Goal: Information Seeking & Learning: Learn about a topic

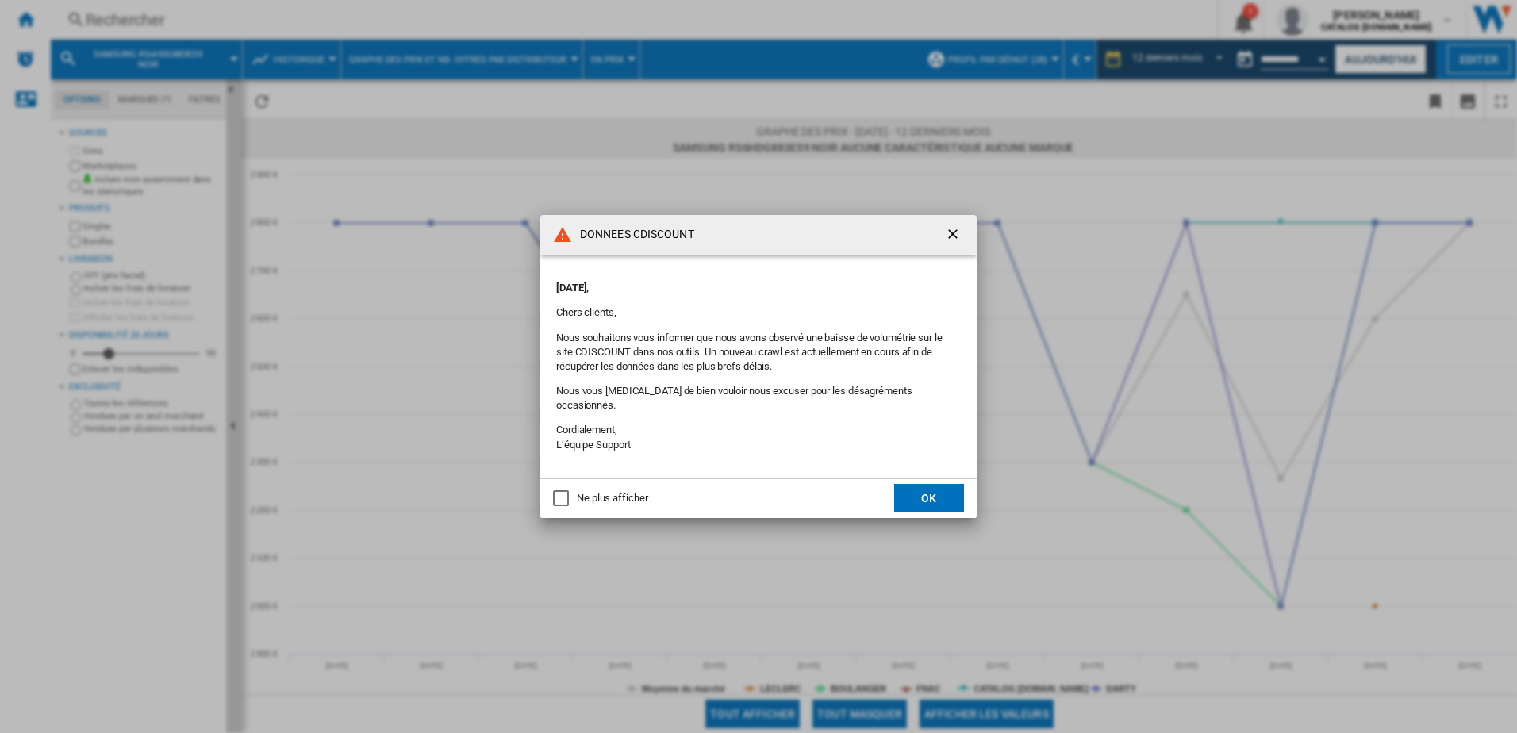
click at [957, 245] on ng-md-icon "getI18NText('BUTTONS.CLOSE_DIALOG')" at bounding box center [954, 235] width 19 height 19
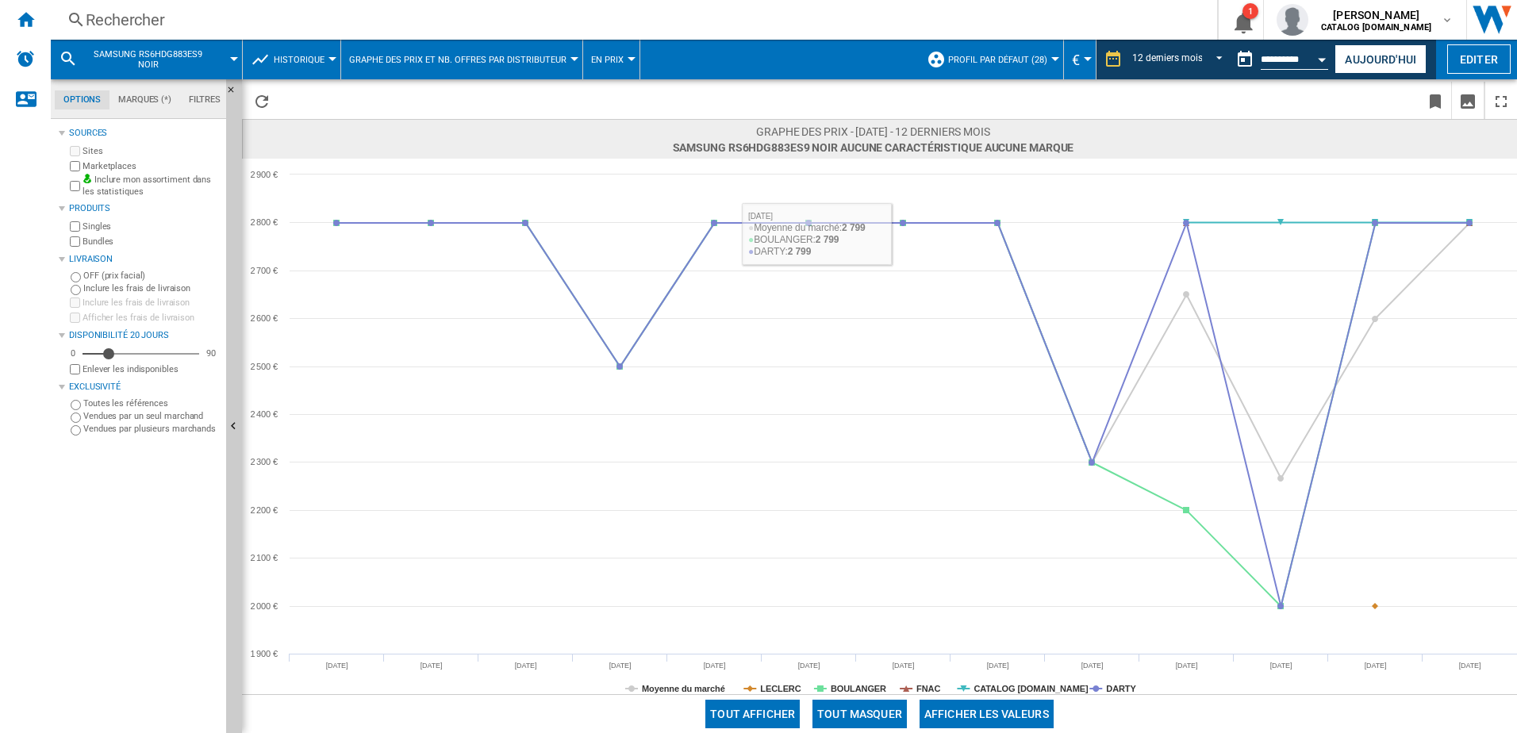
click at [470, 21] on div "Rechercher" at bounding box center [631, 20] width 1090 height 22
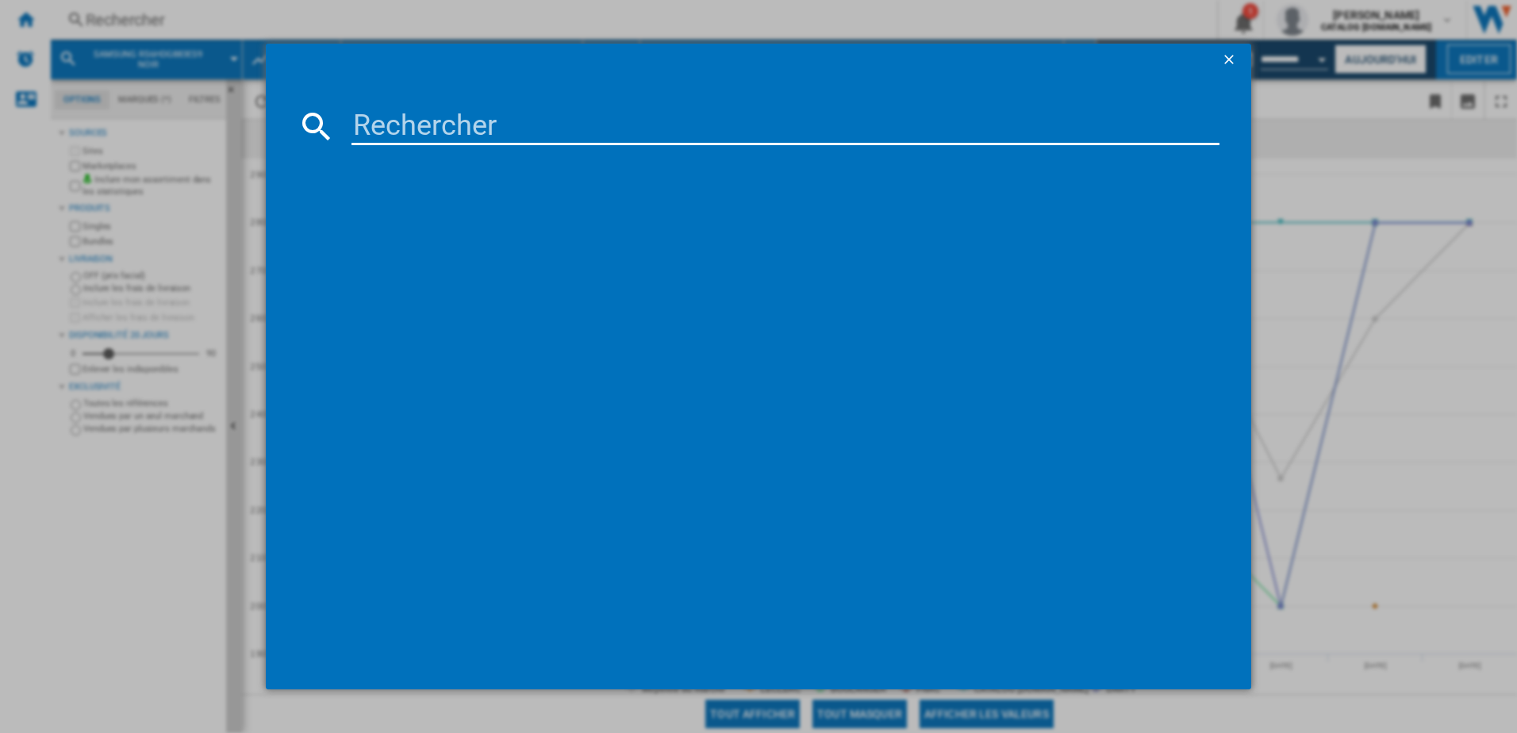
click at [500, 130] on input at bounding box center [785, 126] width 869 height 38
paste input "RS694N4BCE"
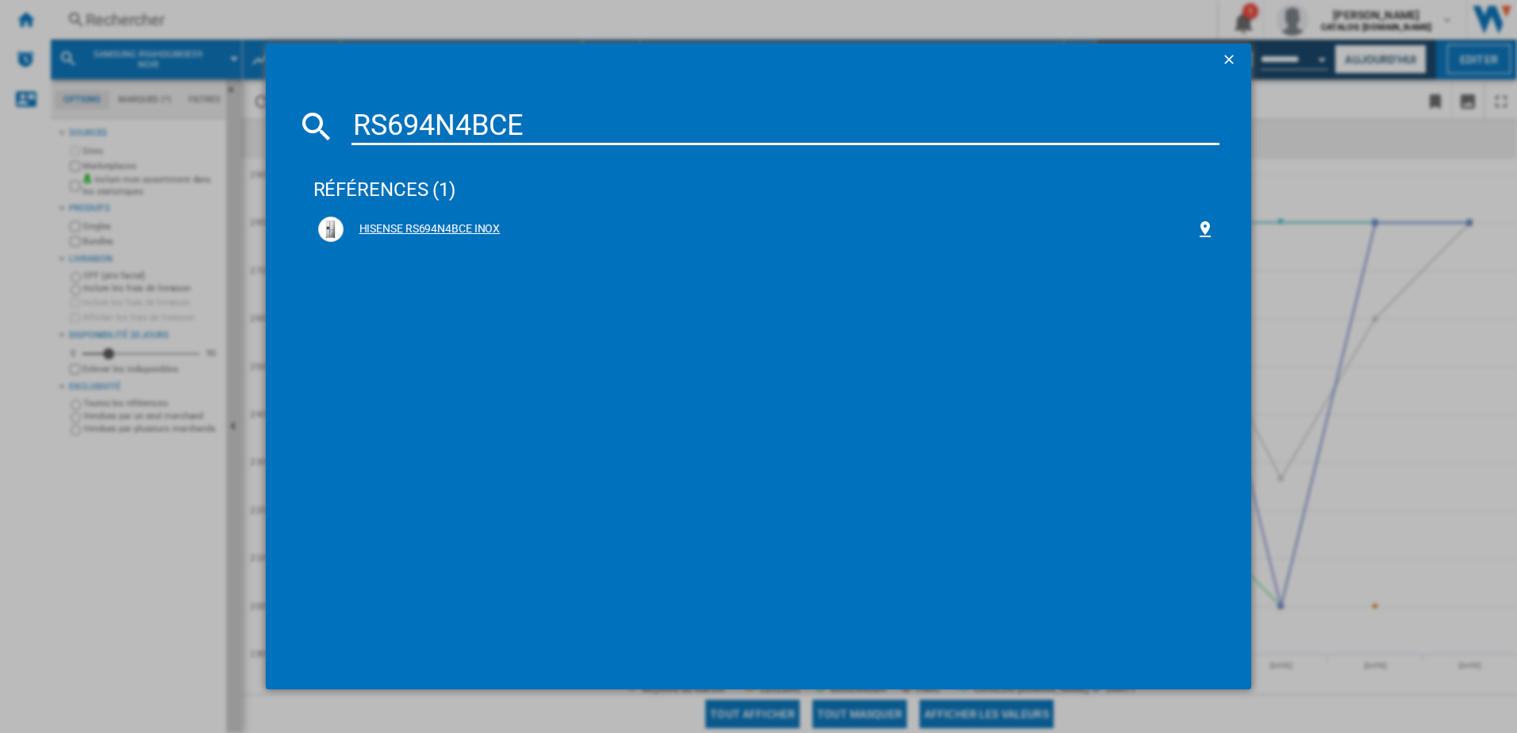
type input "RS694N4BCE"
click at [421, 234] on div "HISENSE RS694N4BCE INOX" at bounding box center [769, 229] width 853 height 16
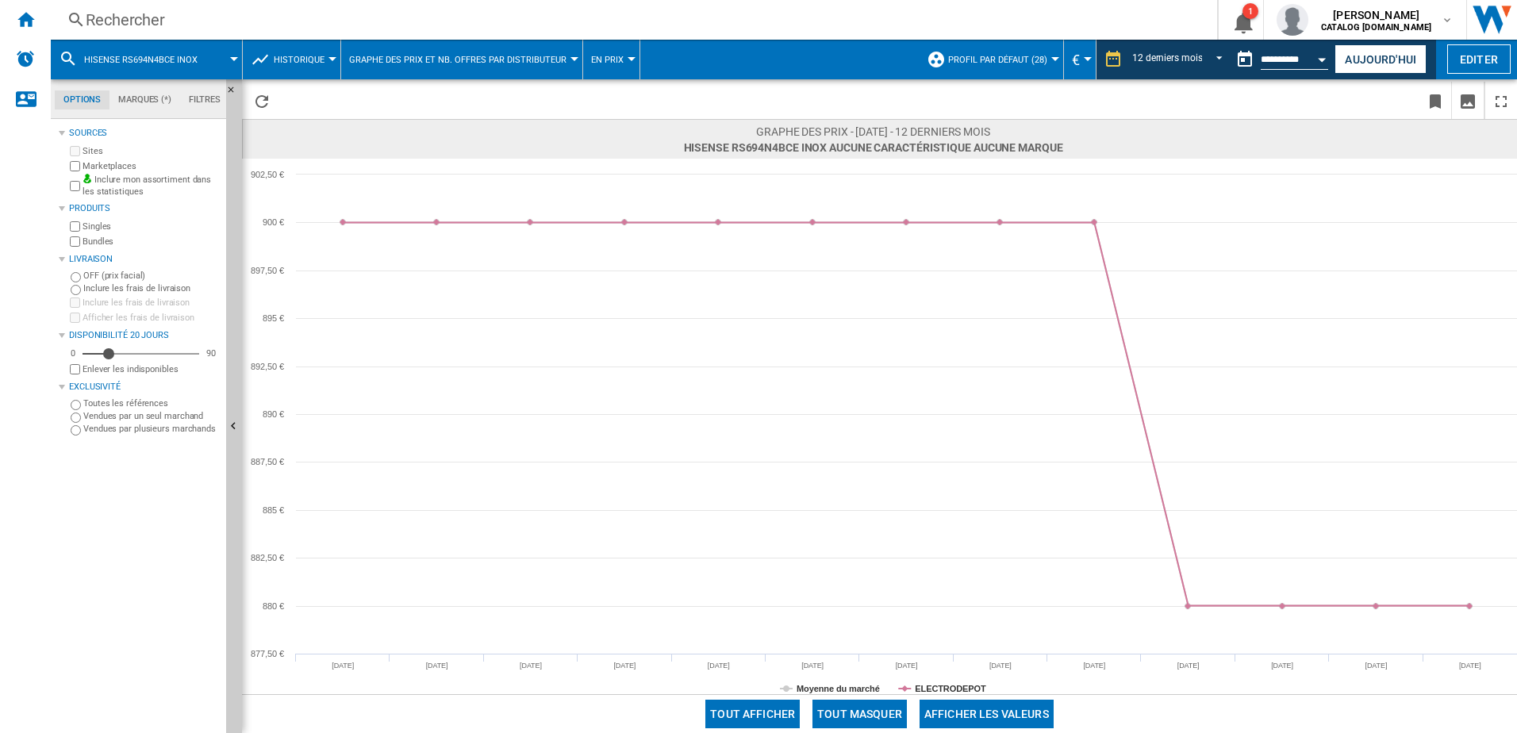
click at [612, 23] on div "Rechercher" at bounding box center [631, 20] width 1090 height 22
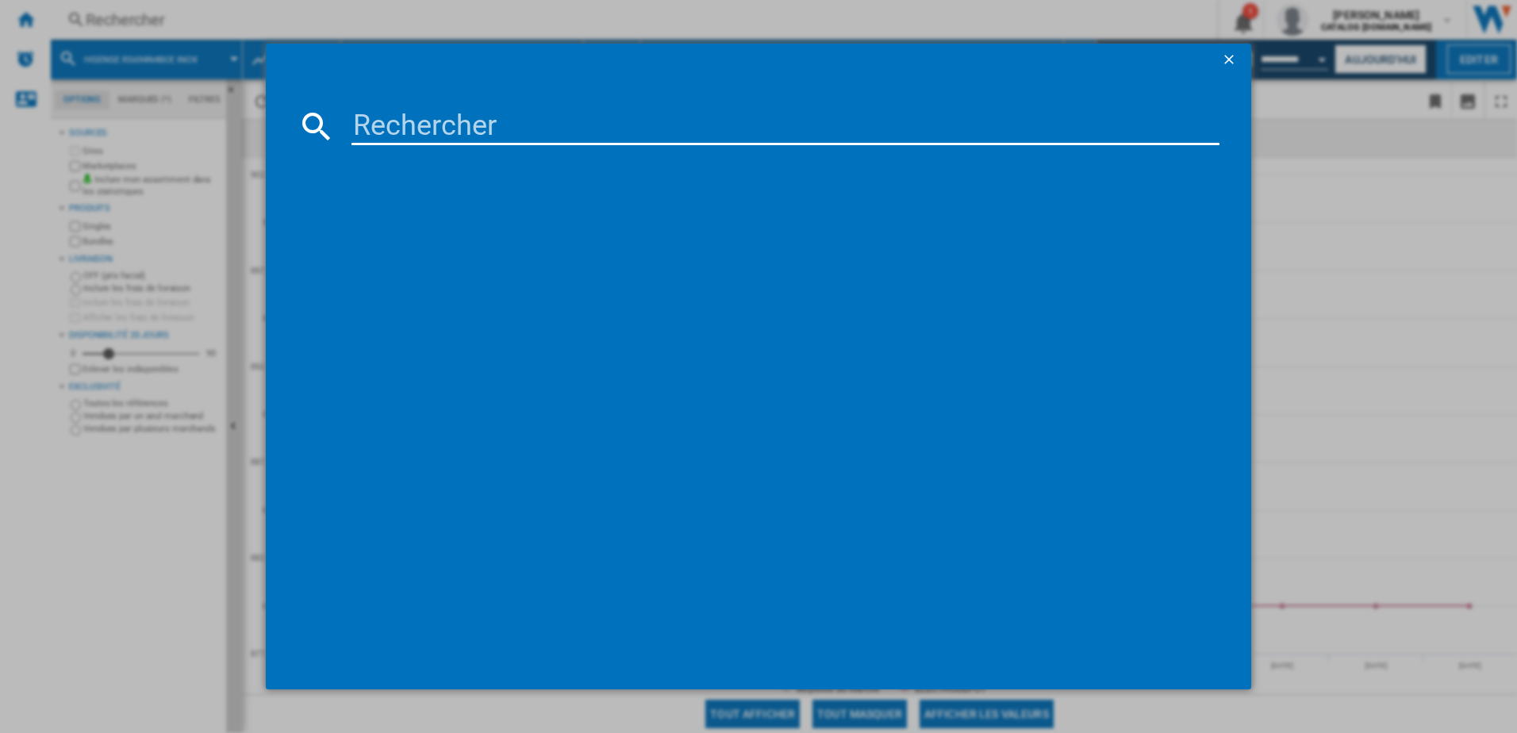
click at [594, 124] on input at bounding box center [785, 126] width 869 height 38
paste input "GSLV50DSXE"
type input "GSLV50DSXE"
click at [457, 224] on div "LG GSLV50DSXE INOX" at bounding box center [769, 229] width 853 height 16
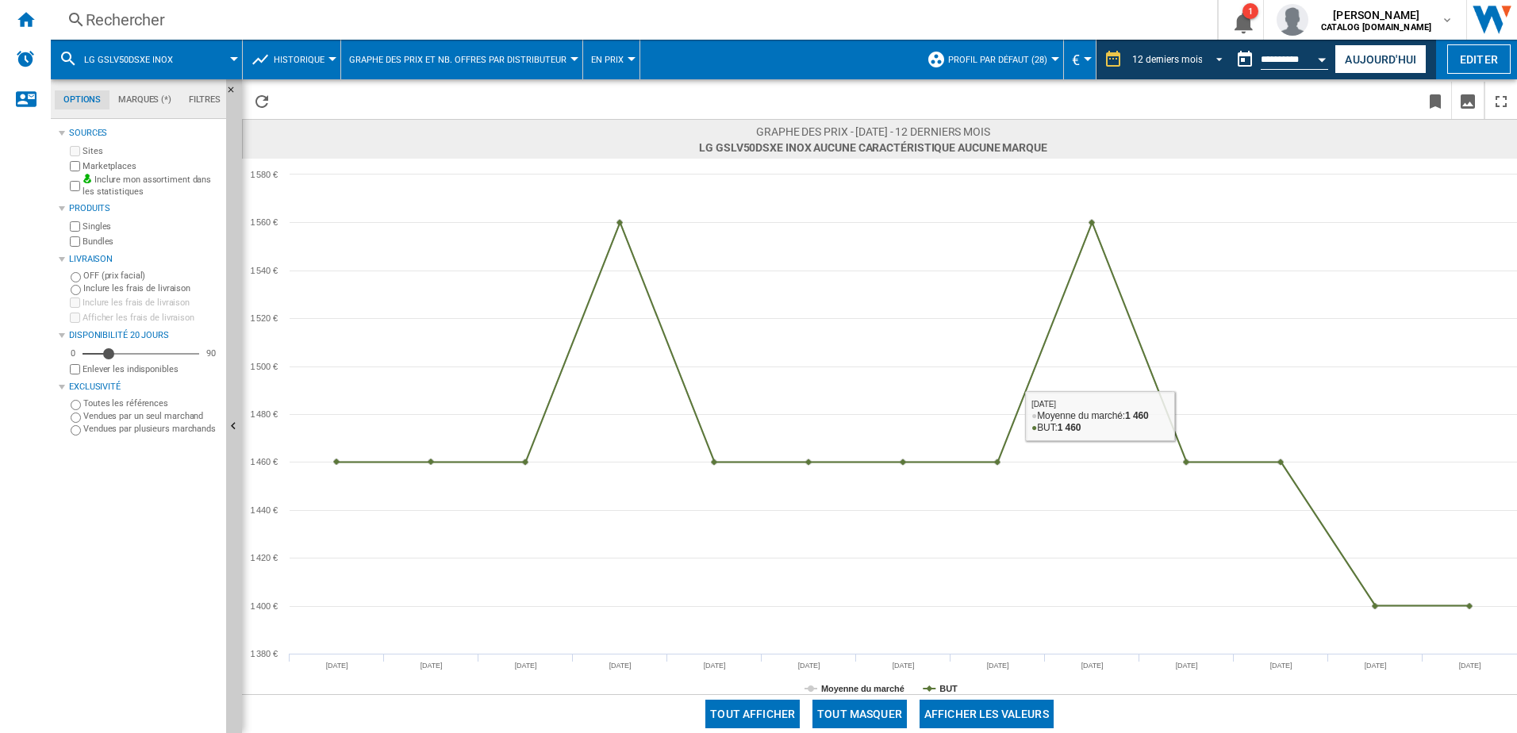
click at [1216, 55] on span "REPORTS.WIZARD.STEPS.REPORT.STEPS.REPORT_OPTIONS.PERIOD: 12 derniers mois" at bounding box center [1214, 58] width 19 height 14
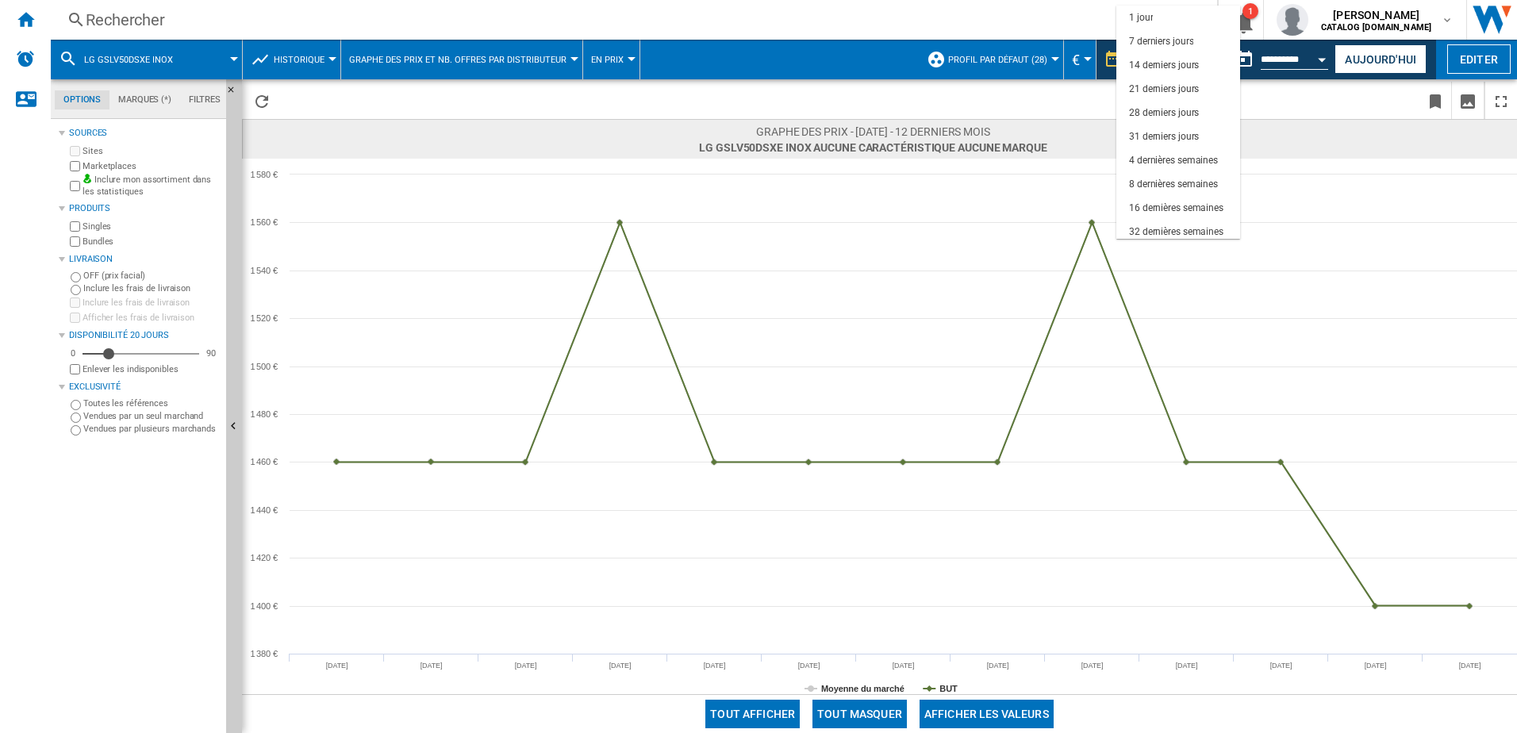
scroll to position [100, 0]
click at [1167, 173] on div "6 derniers mois" at bounding box center [1161, 179] width 65 height 13
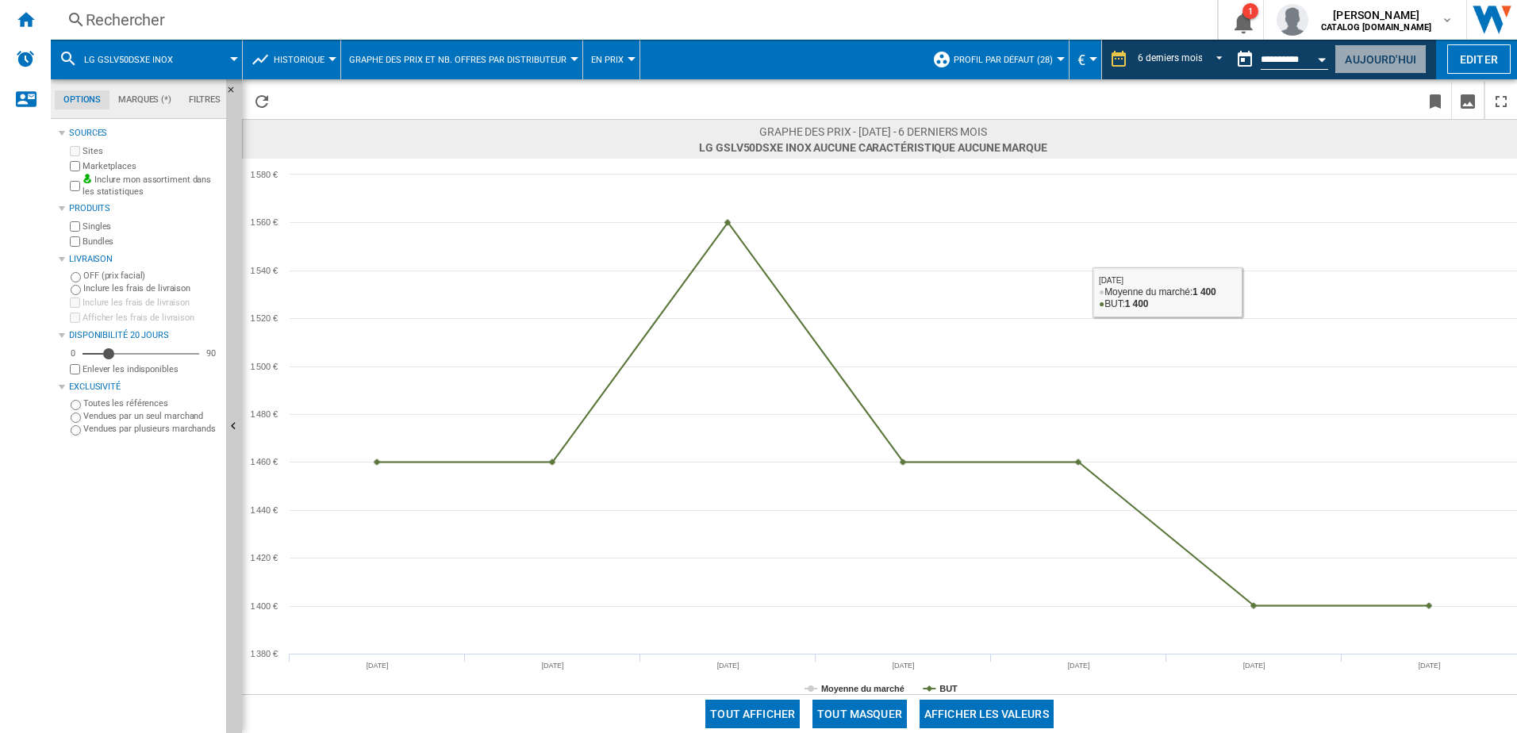
click at [1376, 56] on button "Aujourd'hui" at bounding box center [1380, 58] width 92 height 29
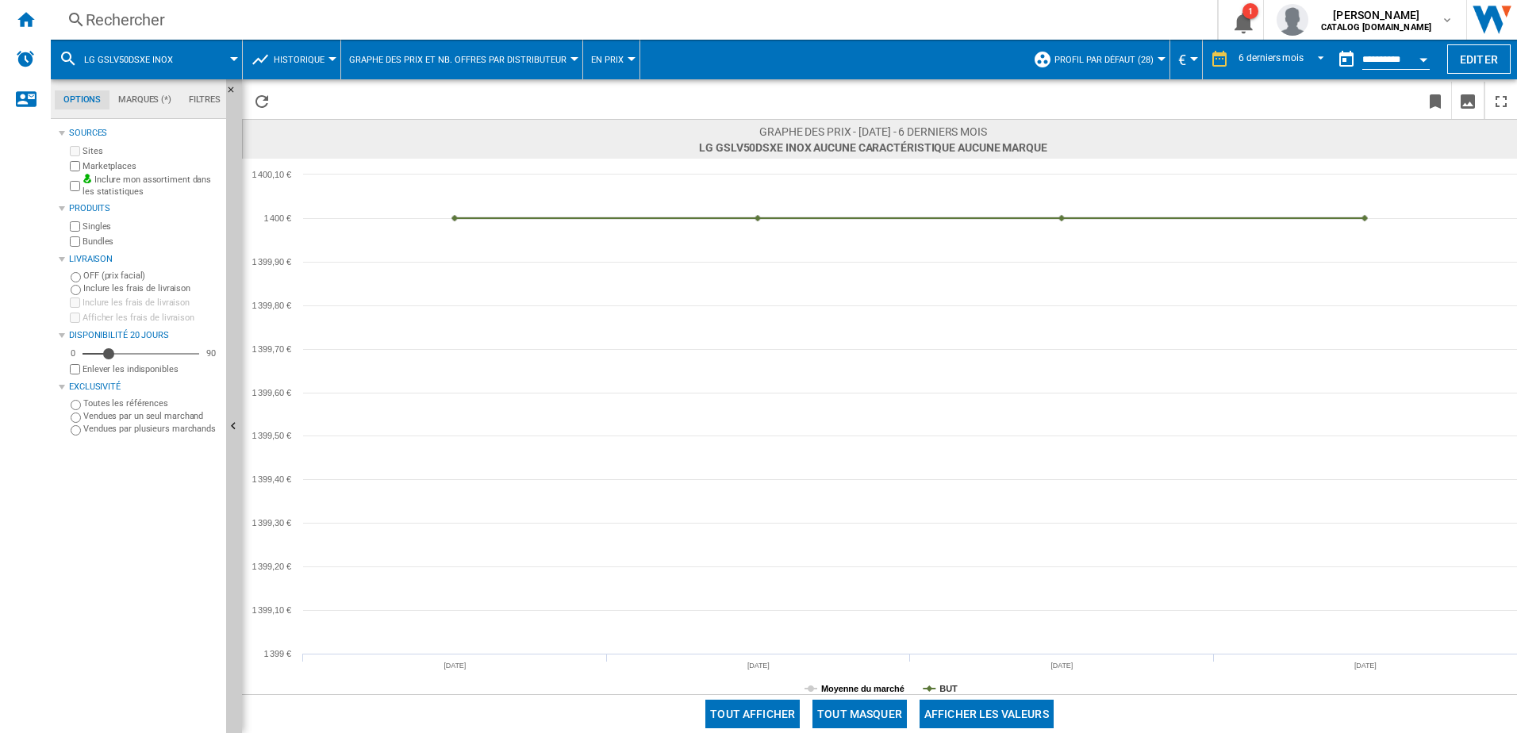
click at [872, 693] on tspan "Moyenne du marché" at bounding box center [862, 689] width 83 height 10
click at [754, 148] on span "LG GSLV50DSXE INOX Aucune caractéristique Aucune marque [0 produit ]" at bounding box center [873, 148] width 348 height 16
copy span "GSLV50DSXE"
click at [1019, 173] on rect at bounding box center [879, 426] width 1275 height 535
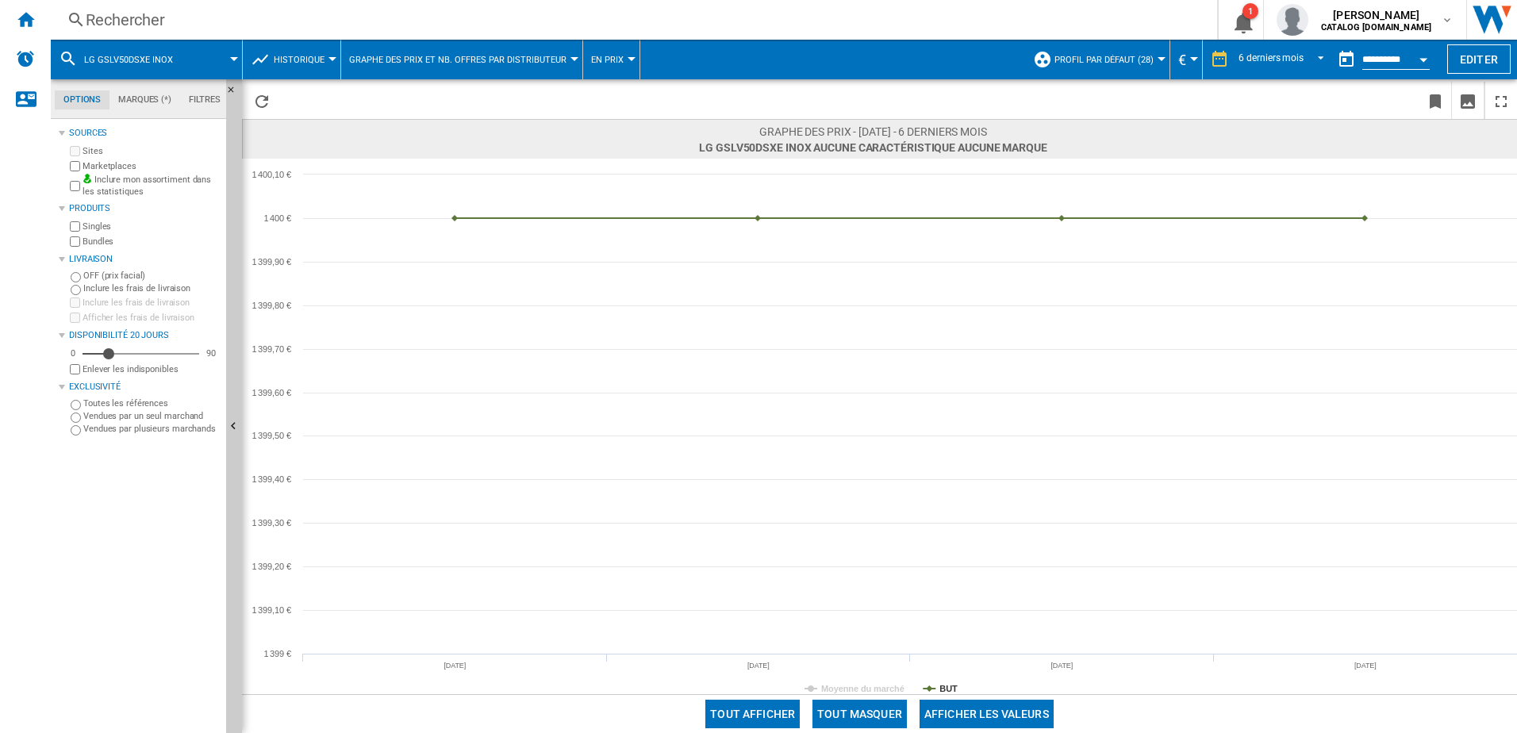
click at [1008, 140] on span "LG GSLV50DSXE INOX Aucune caractéristique Aucune marque [0 produit ]" at bounding box center [873, 148] width 348 height 16
click at [435, 22] on div "Rechercher" at bounding box center [631, 20] width 1090 height 22
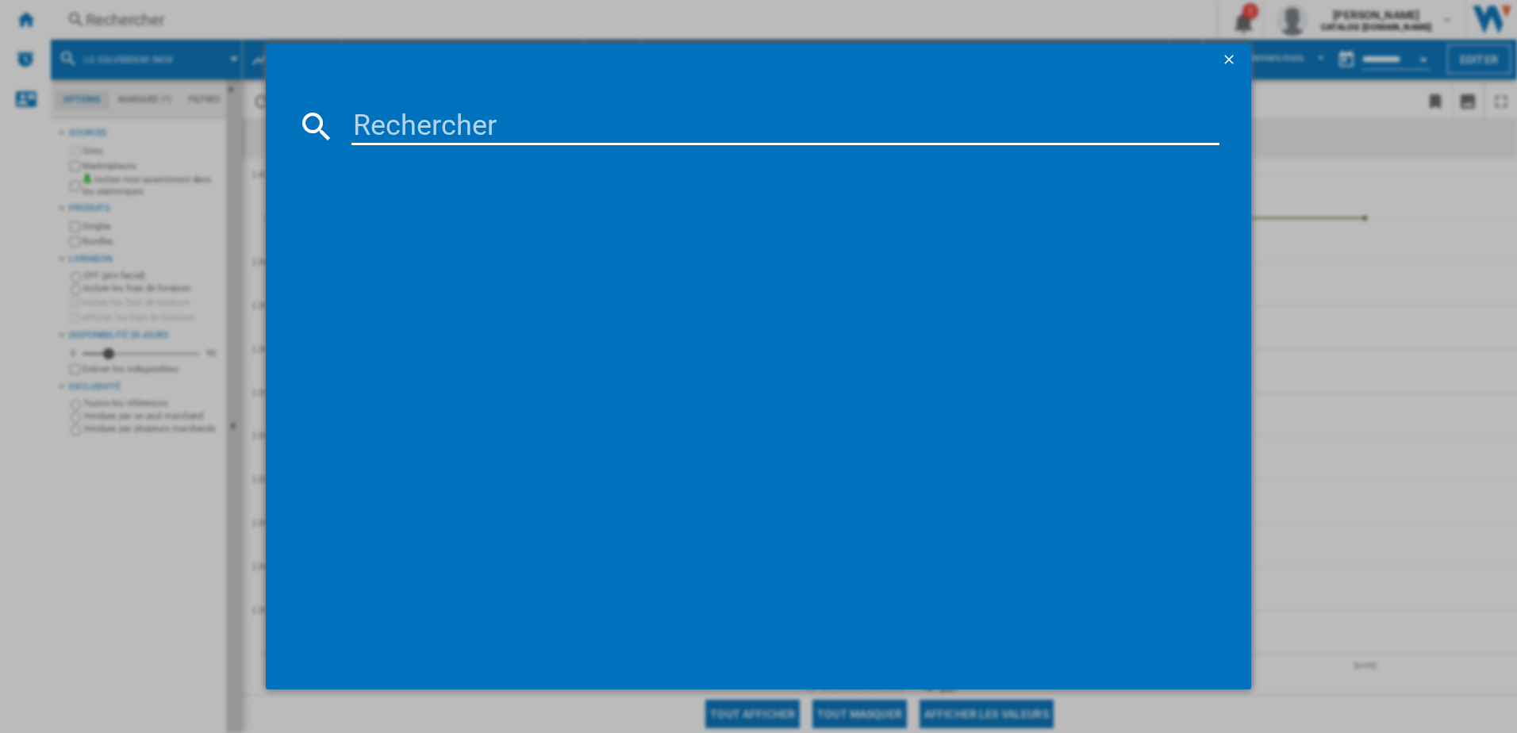
click at [450, 133] on input at bounding box center [785, 126] width 869 height 38
paste input "GSLC40PYSE"
type input "GSLC40PYSE"
click at [378, 237] on div "LG GSLC40PYSE INOX" at bounding box center [766, 229] width 897 height 25
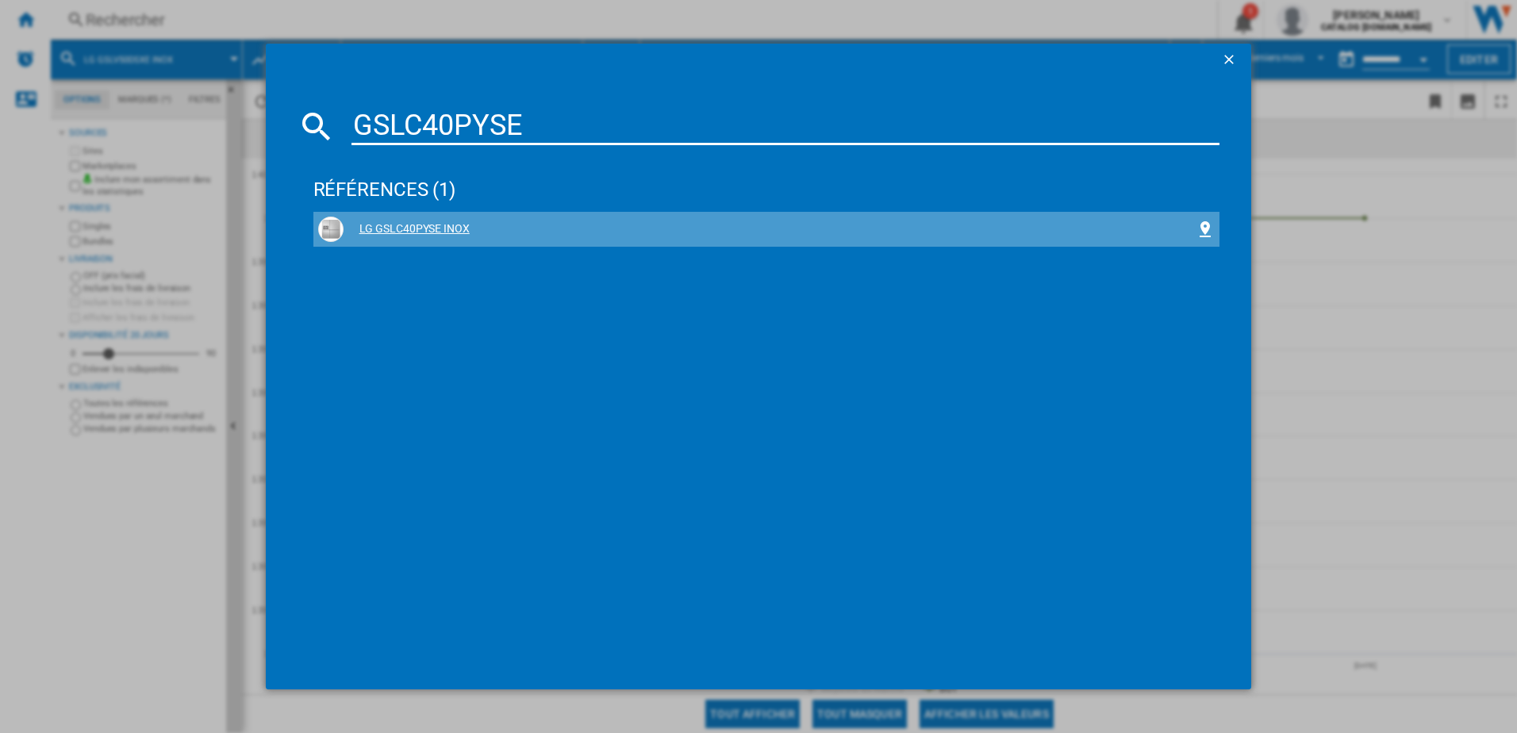
click at [393, 227] on div "LG GSLC40PYSE INOX" at bounding box center [769, 229] width 853 height 16
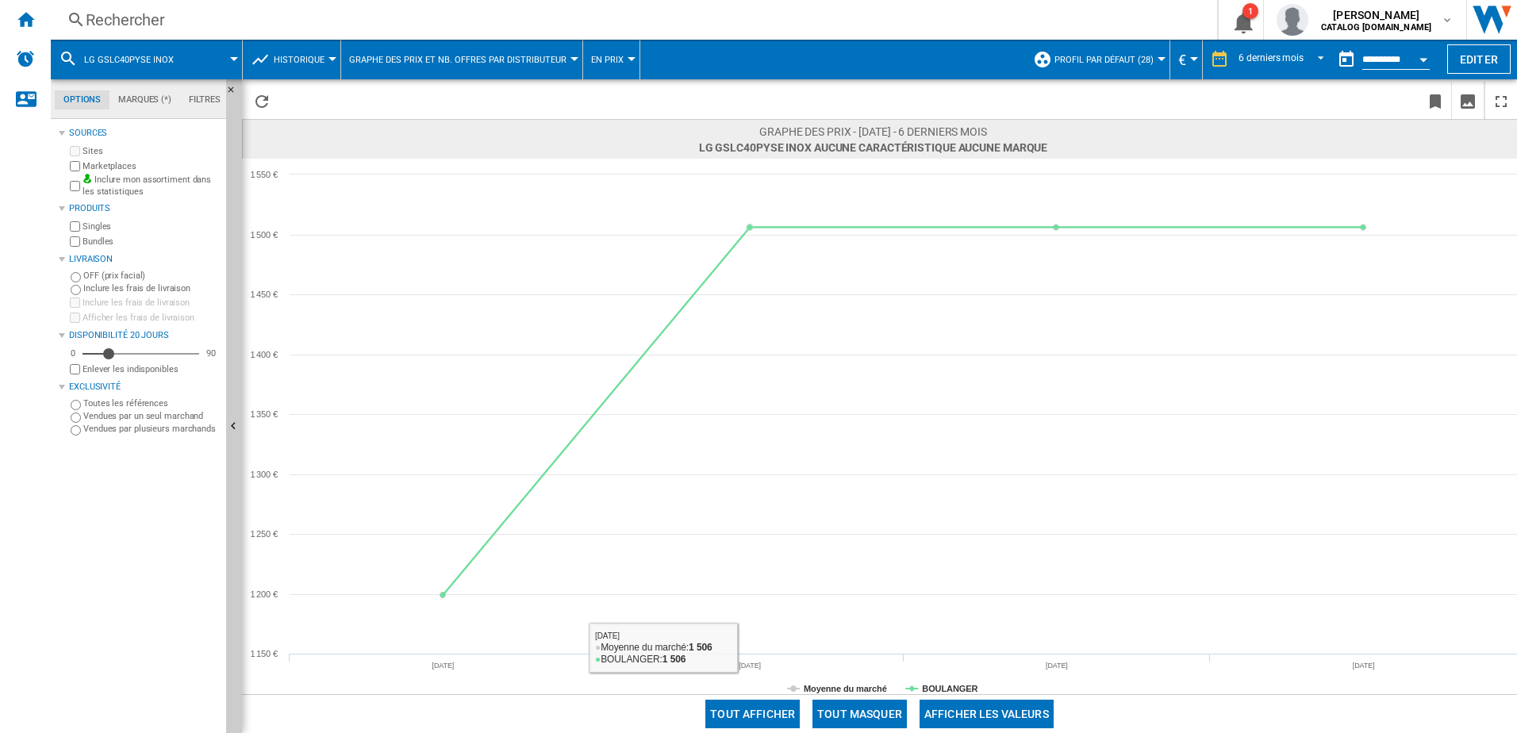
click at [518, 25] on div "Rechercher" at bounding box center [631, 20] width 1090 height 22
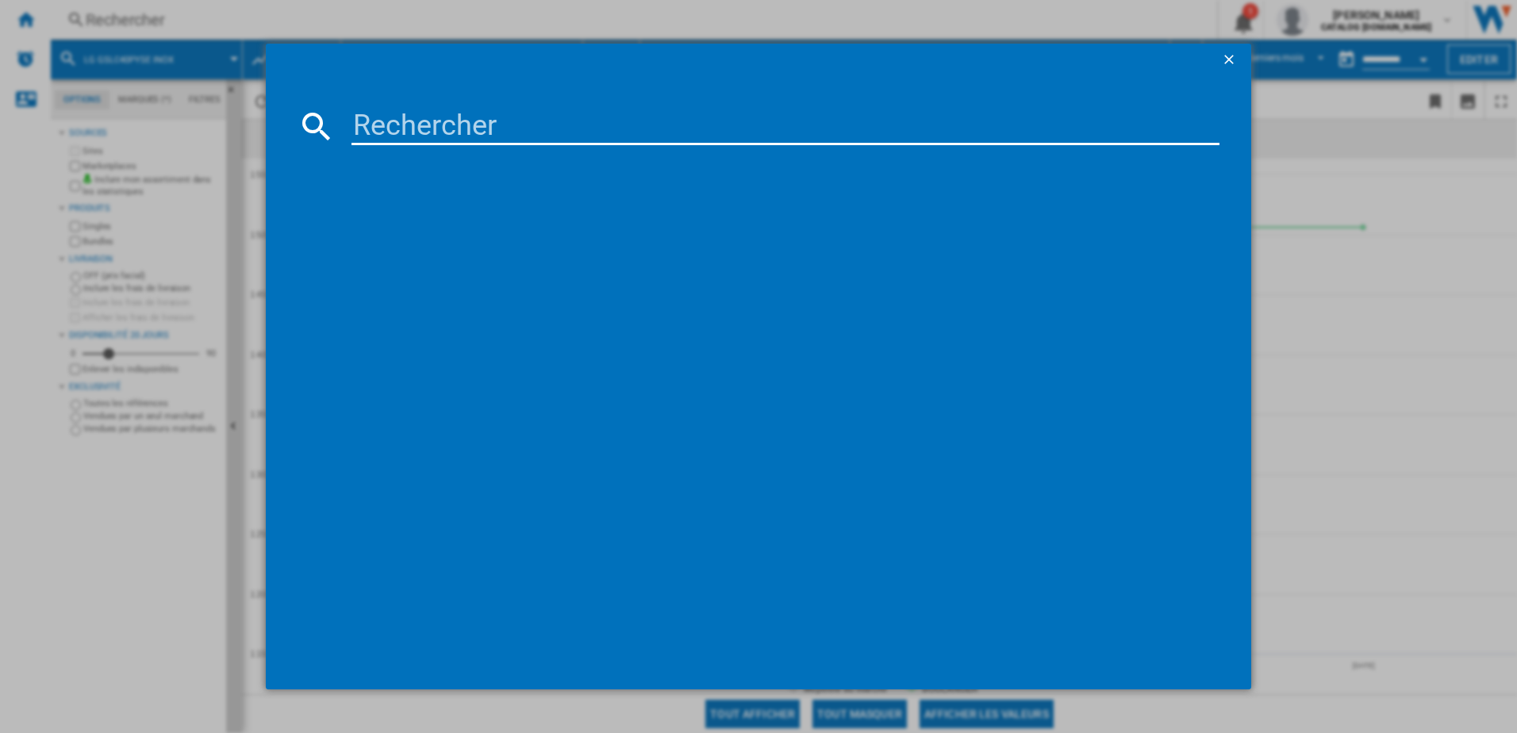
drag, startPoint x: 589, startPoint y: 149, endPoint x: 594, endPoint y: 136, distance: 13.9
click at [589, 150] on md-dialog-content at bounding box center [759, 381] width 986 height 613
click at [595, 132] on input at bounding box center [785, 126] width 869 height 38
paste input "GSLC40EPSE"
type input "GSLC40EPSE"
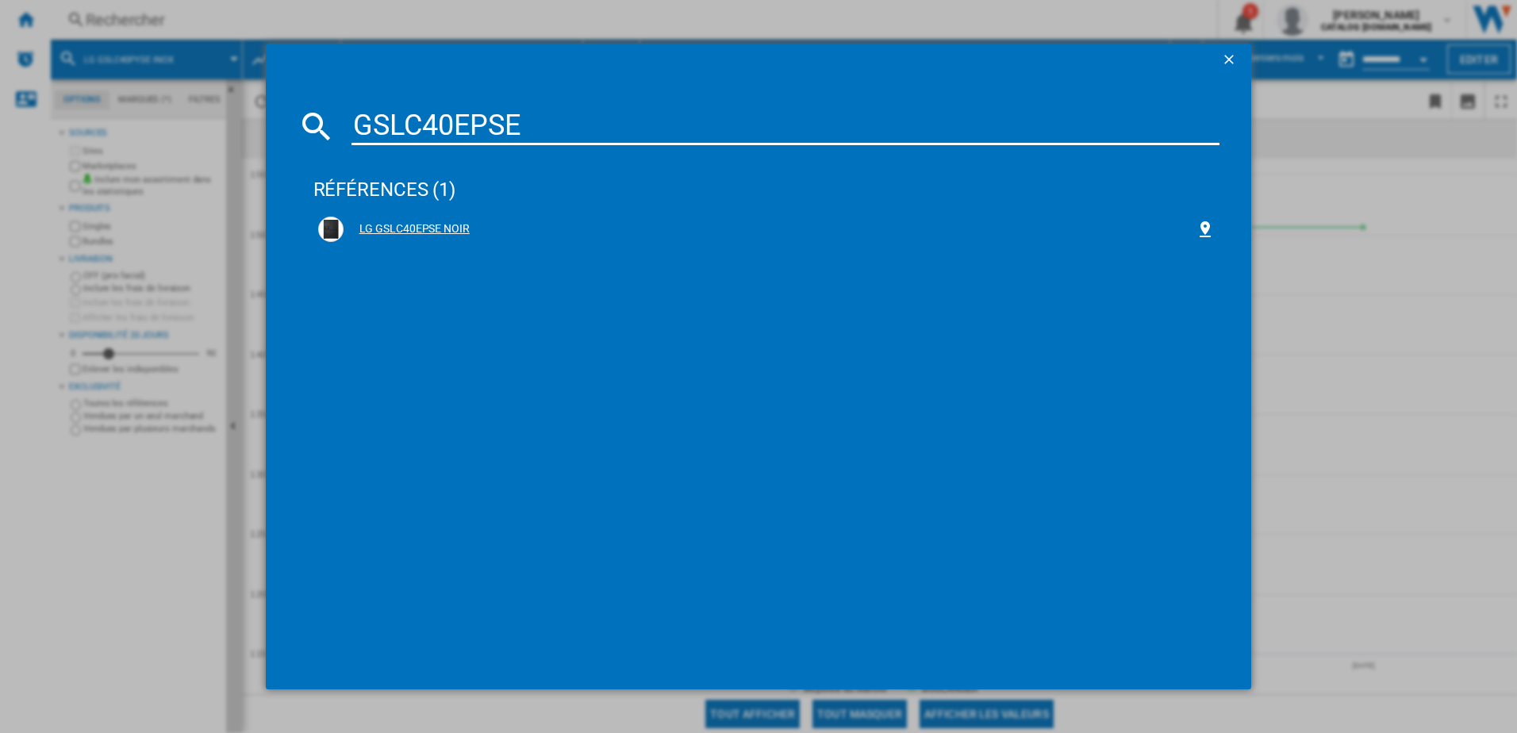
click at [459, 224] on div "LG GSLC40EPSE NOIR" at bounding box center [769, 229] width 853 height 16
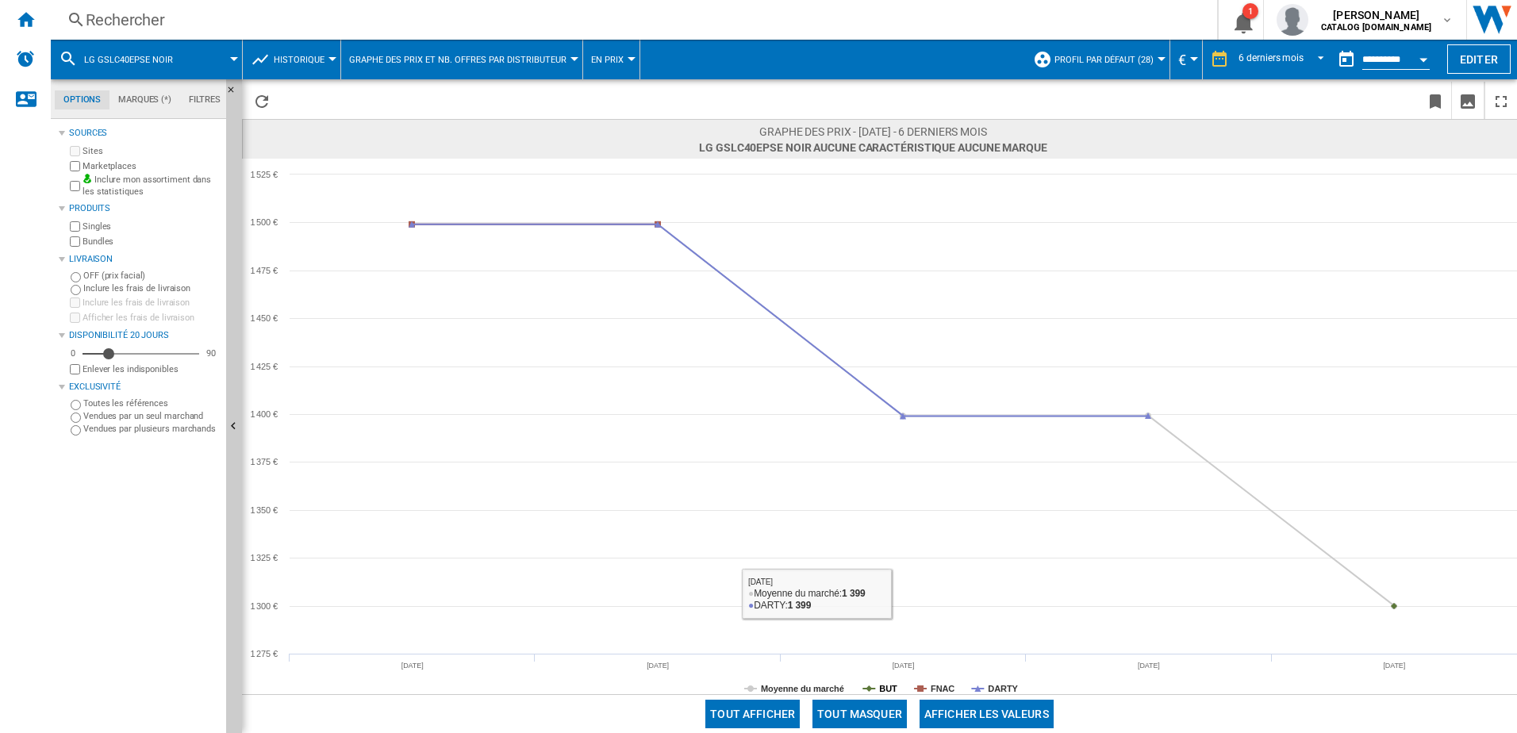
click at [880, 684] on tspan "BUT" at bounding box center [888, 689] width 18 height 10
click at [820, 671] on rect at bounding box center [879, 426] width 1275 height 535
click at [821, 684] on tspan "Moyenne du marché" at bounding box center [802, 689] width 83 height 10
click at [821, 688] on tspan "Moyenne du marché" at bounding box center [802, 689] width 83 height 10
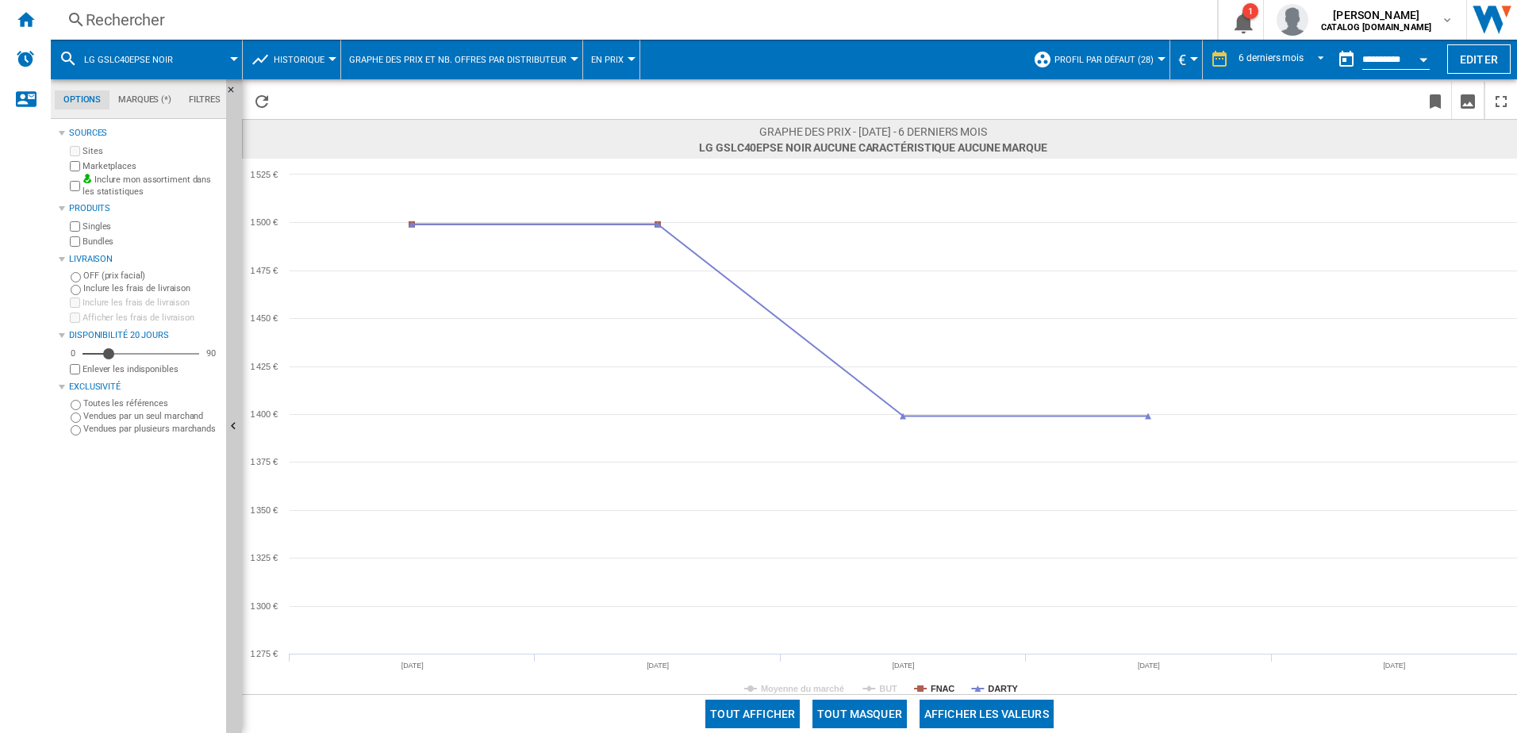
click at [382, 18] on div "Rechercher" at bounding box center [631, 20] width 1090 height 22
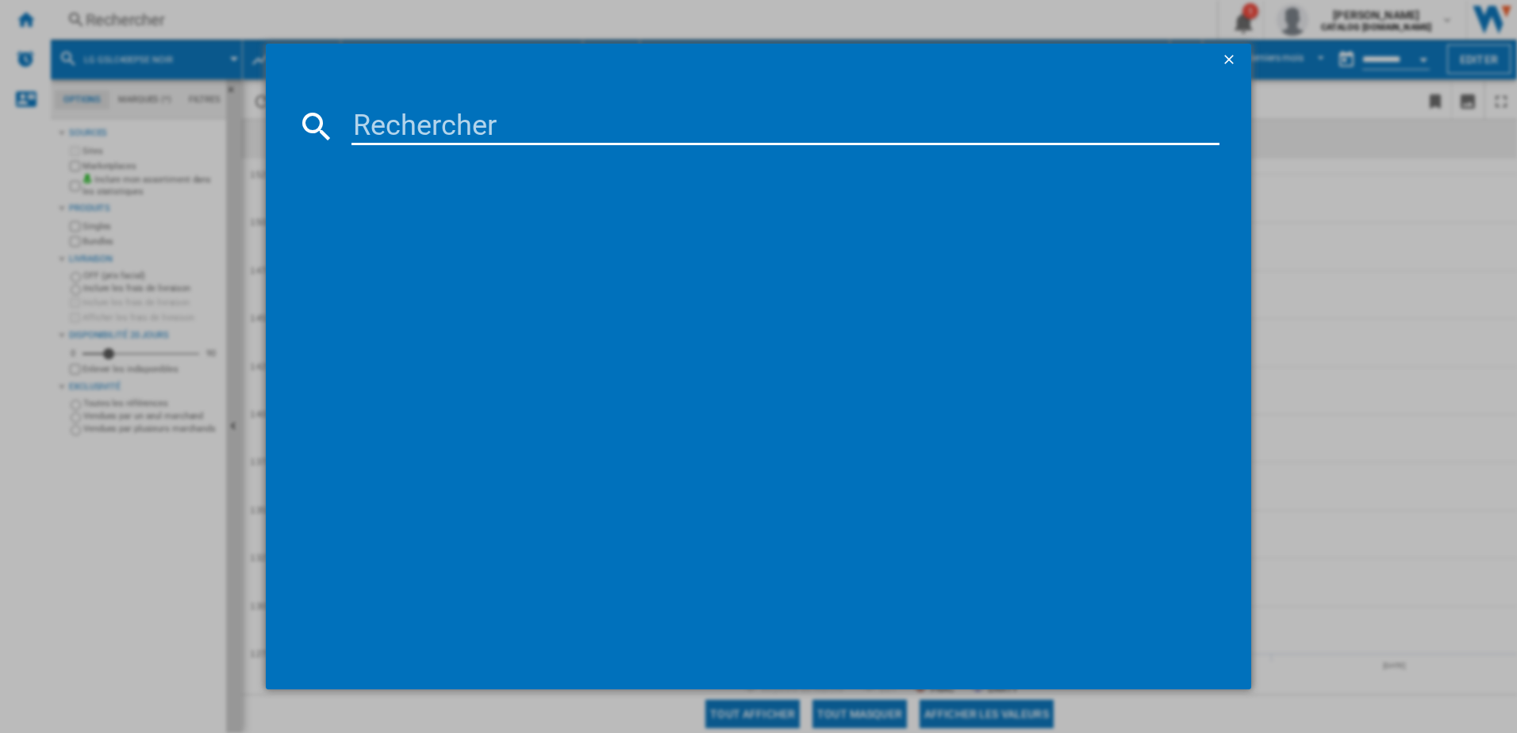
click at [416, 118] on input at bounding box center [785, 126] width 869 height 38
paste input "RS818N4IIE1"
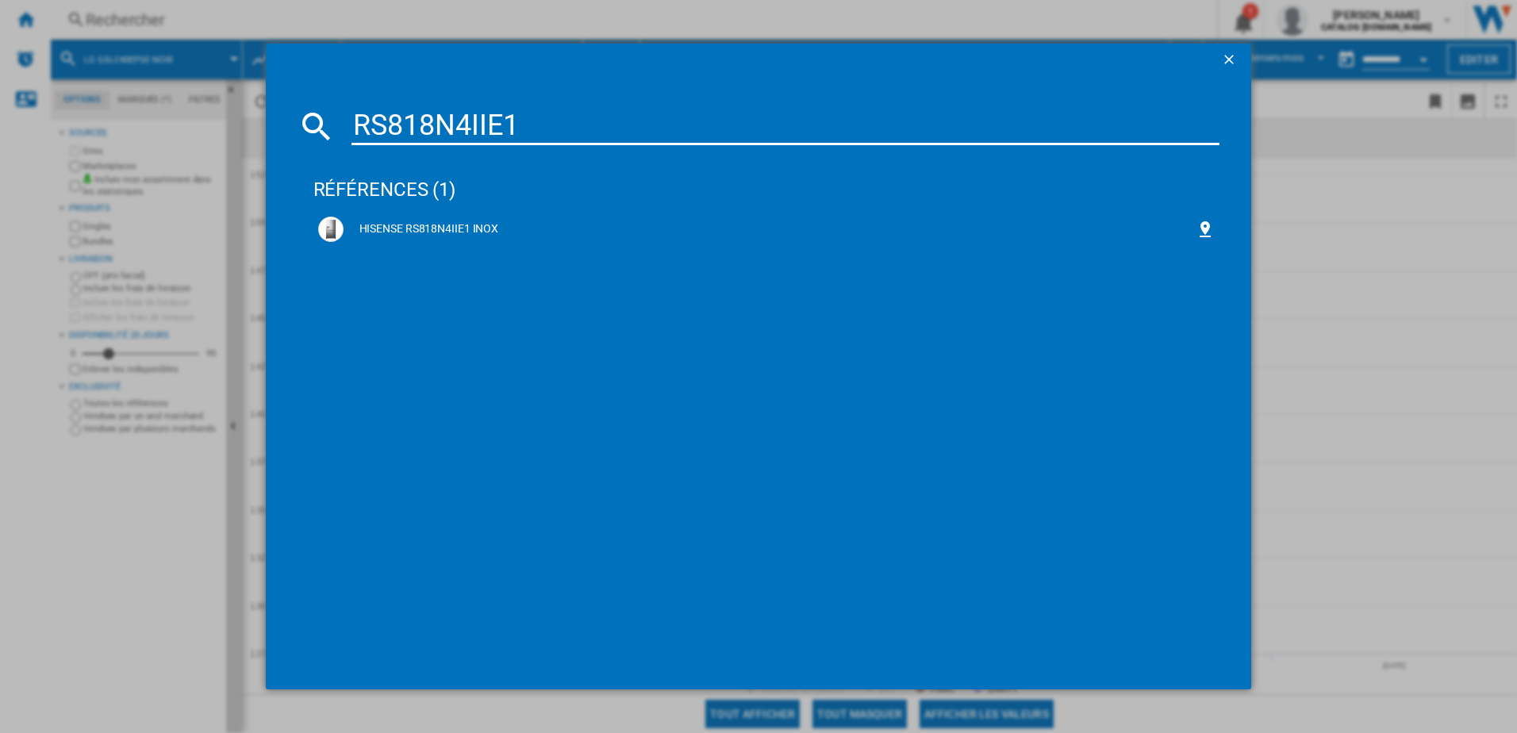
type input "RS818N4IIE1"
